Goal: Information Seeking & Learning: Learn about a topic

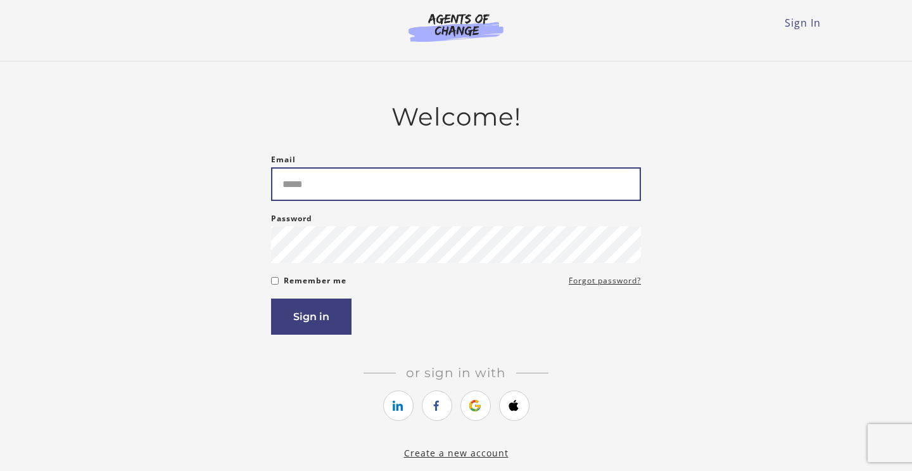
type input "**********"
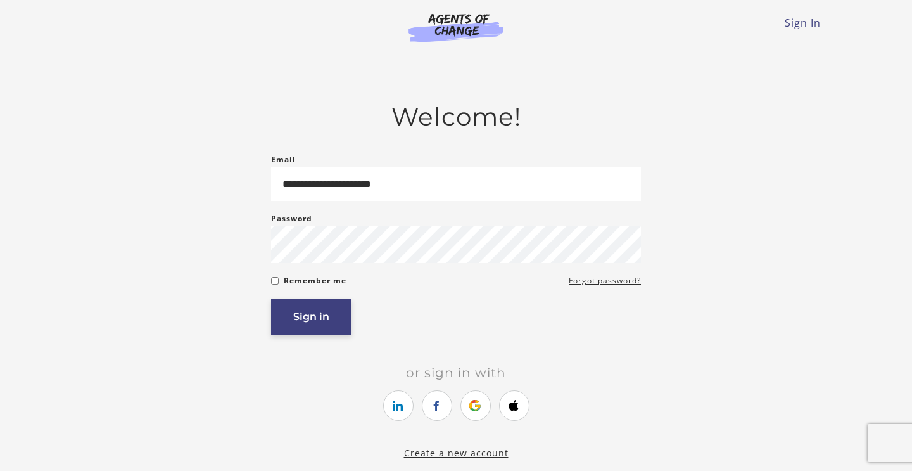
click at [309, 324] on button "Sign in" at bounding box center [311, 316] width 80 height 36
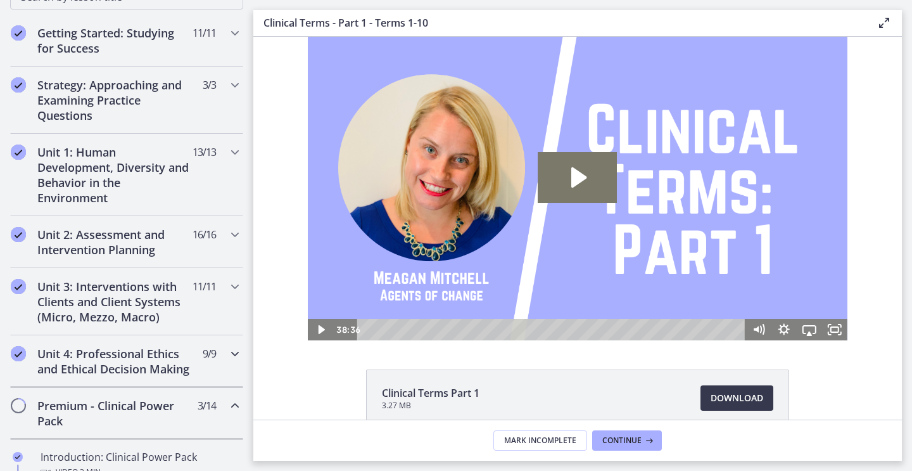
scroll to position [275, 0]
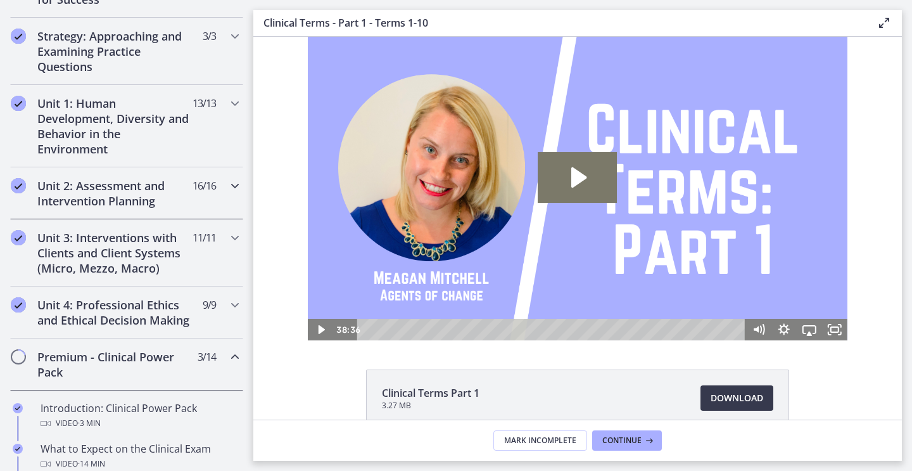
click at [148, 188] on h2 "Unit 2: Assessment and Intervention Planning" at bounding box center [114, 193] width 155 height 30
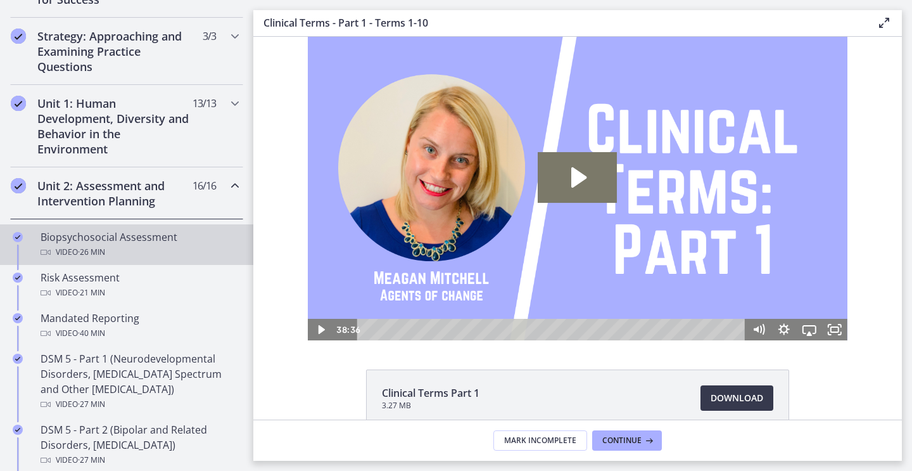
click at [125, 245] on div "Video · 26 min" at bounding box center [140, 251] width 198 height 15
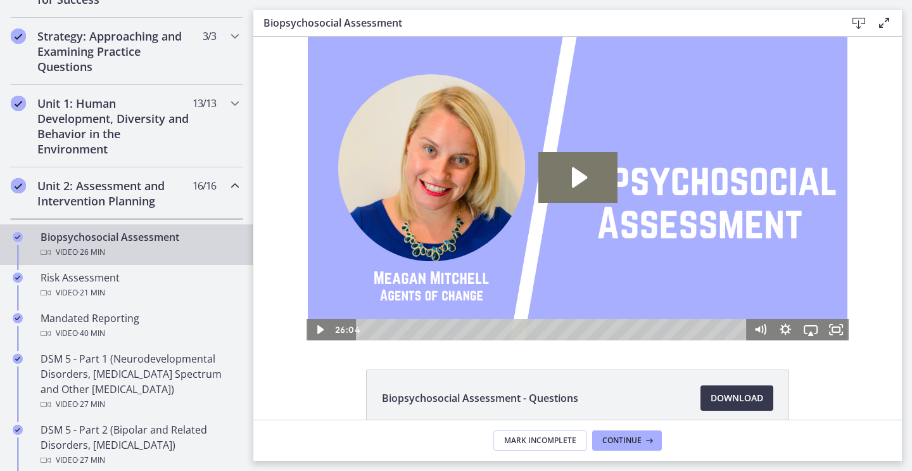
scroll to position [51, 0]
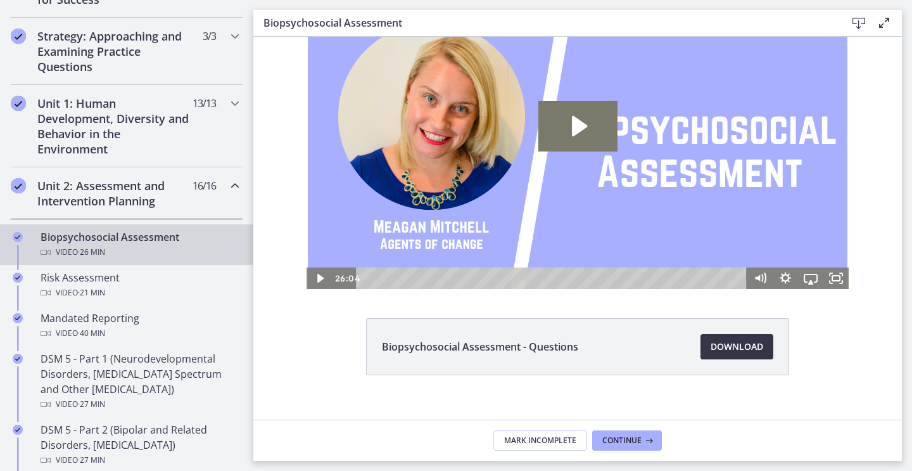
click at [734, 344] on span "Download Opens in a new window" at bounding box center [737, 346] width 53 height 15
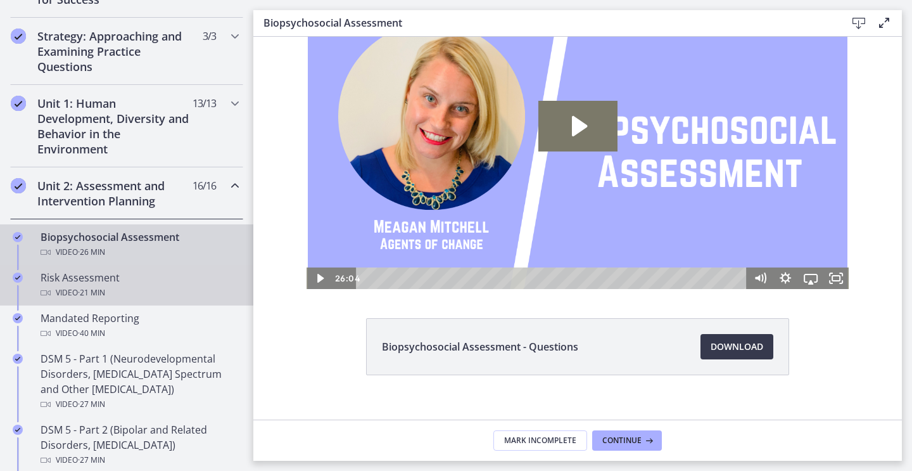
click at [105, 296] on span "· 21 min" at bounding box center [91, 292] width 27 height 15
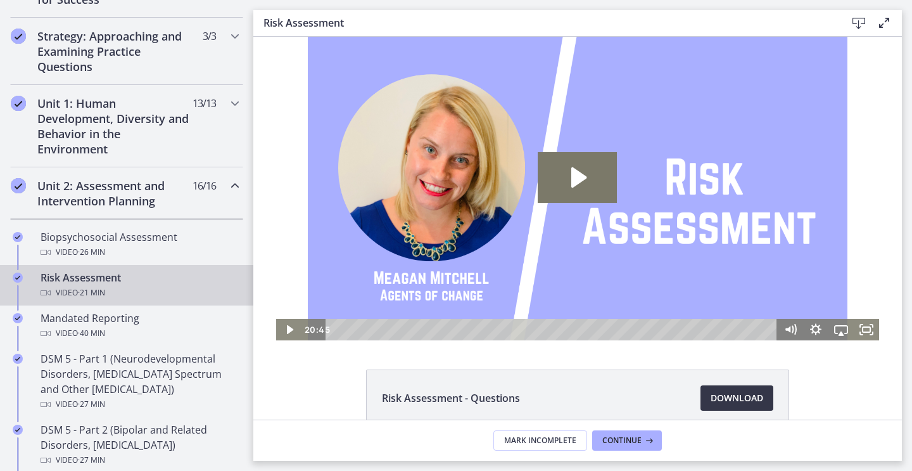
click at [730, 393] on span "Download Opens in a new window" at bounding box center [737, 397] width 53 height 15
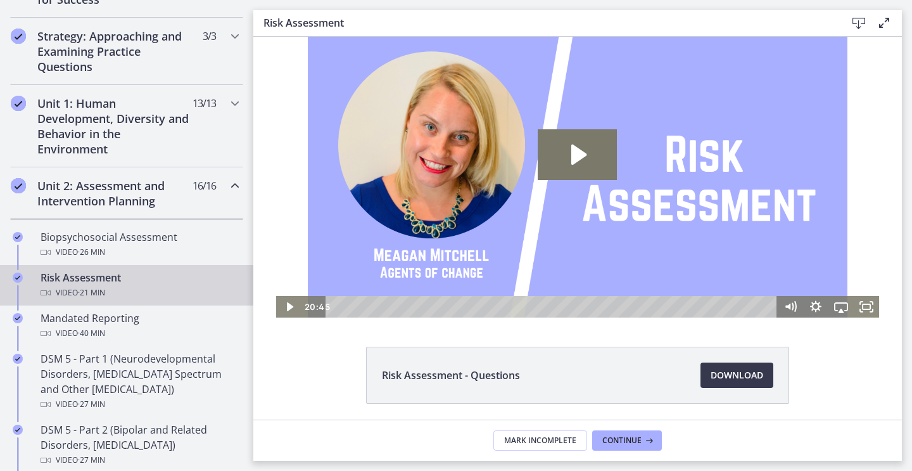
scroll to position [23, 0]
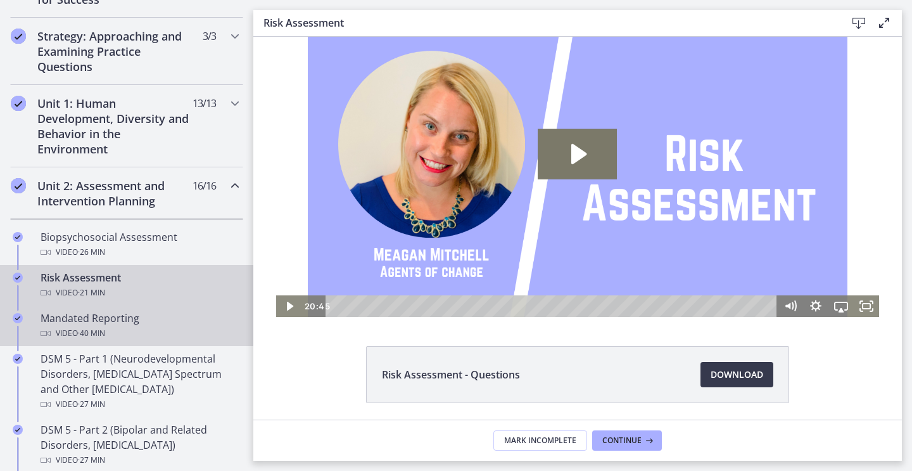
click at [129, 325] on div "Video · 40 min" at bounding box center [140, 332] width 198 height 15
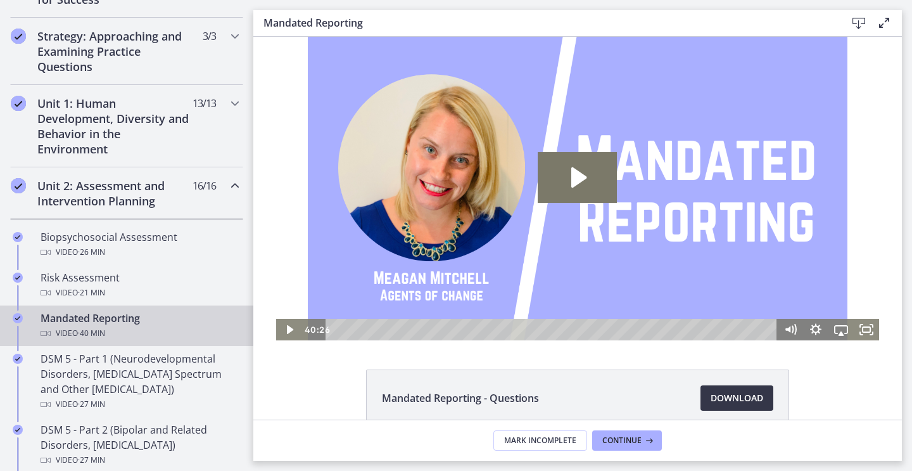
click at [741, 395] on span "Download Opens in a new window" at bounding box center [737, 397] width 53 height 15
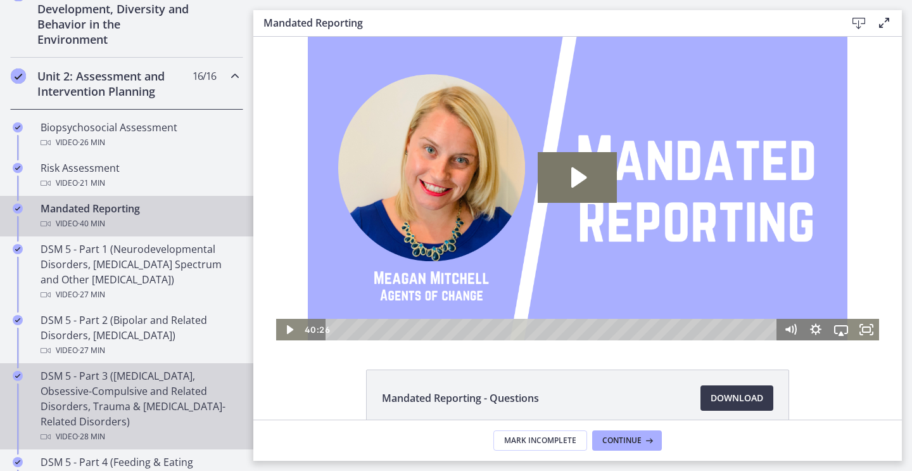
scroll to position [401, 0]
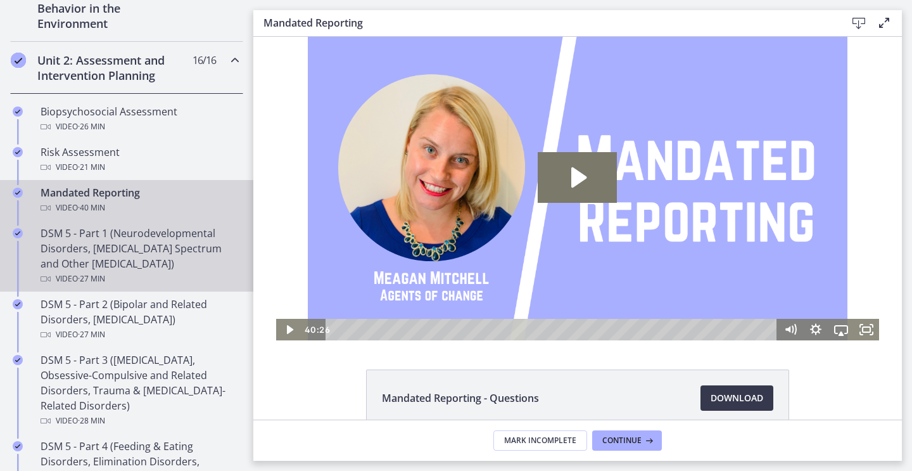
click at [135, 255] on div "DSM 5 - Part 1 (Neurodevelopmental Disorders, Schizophrenia Spectrum and Other …" at bounding box center [140, 255] width 198 height 61
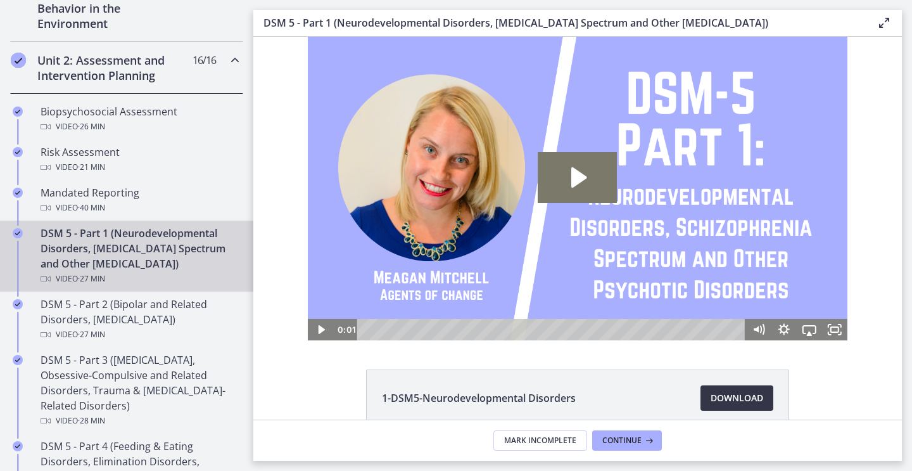
click at [750, 392] on span "Download Opens in a new window" at bounding box center [737, 397] width 53 height 15
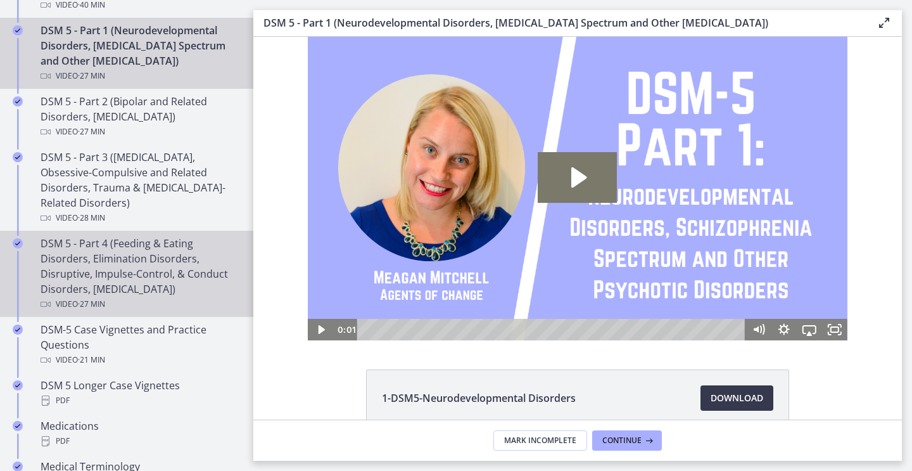
scroll to position [595, 0]
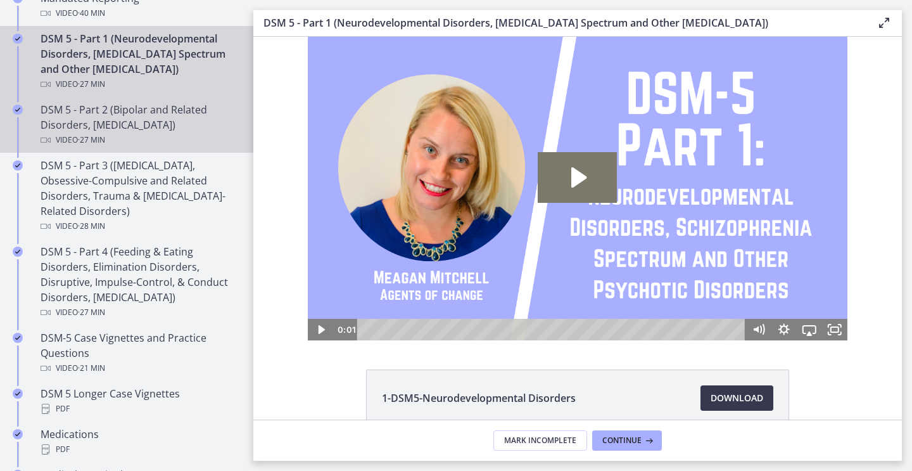
click at [172, 125] on div "DSM 5 - Part 2 (Bipolar and Related Disorders, Depressive Disorders) Video · 27…" at bounding box center [140, 125] width 198 height 46
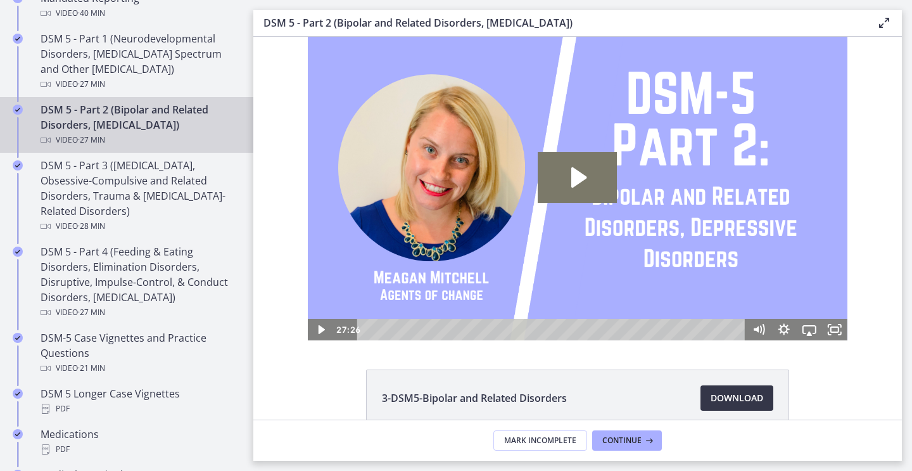
click at [730, 400] on span "Download Opens in a new window" at bounding box center [737, 397] width 53 height 15
